Goal: Navigation & Orientation: Find specific page/section

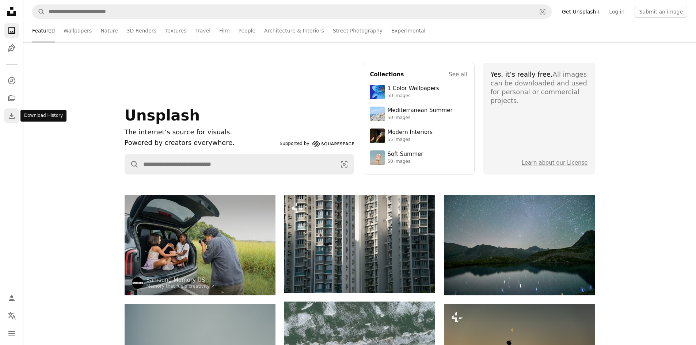
click at [9, 118] on icon "Download History" at bounding box center [12, 116] width 6 height 6
click at [624, 10] on link "Log in" at bounding box center [617, 12] width 24 height 12
